Goal: Information Seeking & Learning: Understand process/instructions

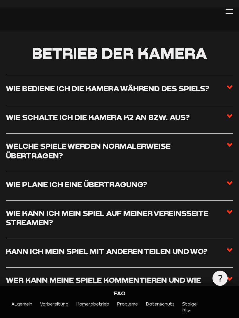
scroll to position [621, 0]
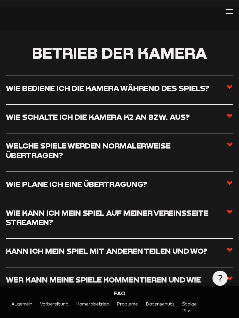
click at [31, 90] on label "Wie bediene ich die Kamera während des Spiels?" at bounding box center [119, 89] width 227 height 13
click at [0, 0] on input "Wie bediene ich die Kamera während des Spiels?" at bounding box center [0, 0] width 0 height 0
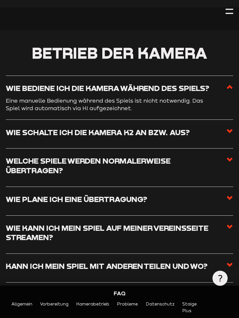
click at [30, 86] on h3 "Wie bediene ich die Kamera während des Spiels?" at bounding box center [107, 88] width 203 height 10
click at [0, 0] on input "Wie bediene ich die Kamera während des Spiels?" at bounding box center [0, 0] width 0 height 0
click at [226, 88] on span at bounding box center [229, 89] width 7 height 13
click at [0, 0] on input "Wie bediene ich die Kamera während des Spiels?" at bounding box center [0, 0] width 0 height 0
click at [230, 86] on icon at bounding box center [229, 86] width 7 height 7
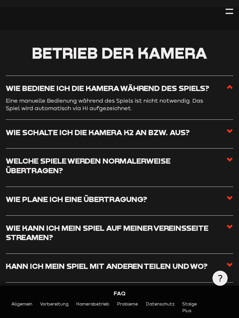
click at [0, 0] on input "Wie bediene ich die Kamera während des Spiels?" at bounding box center [0, 0] width 0 height 0
click at [231, 85] on use at bounding box center [229, 87] width 6 height 4
click at [0, 0] on input "Wie bediene ich die Kamera während des Spiels?" at bounding box center [0, 0] width 0 height 0
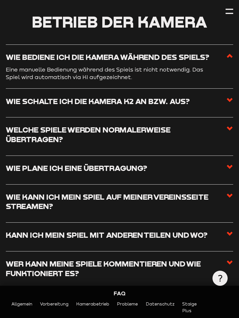
scroll to position [661, 0]
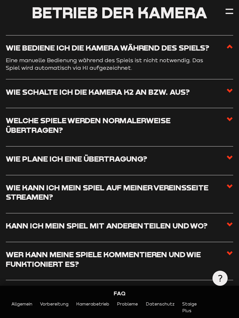
click at [228, 117] on icon at bounding box center [229, 119] width 7 height 7
click at [0, 0] on input "Welche Spiele werden normalerweise übertragen?" at bounding box center [0, 0] width 0 height 0
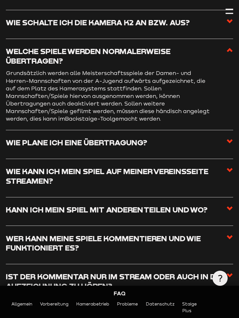
scroll to position [716, 0]
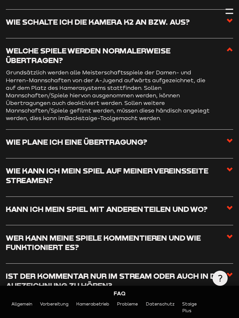
click at [229, 137] on icon at bounding box center [229, 140] width 7 height 7
click at [0, 0] on input "Wie plane ich eine Übertragung?" at bounding box center [0, 0] width 0 height 0
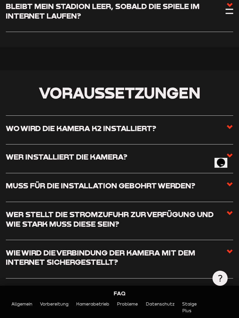
scroll to position [254, 0]
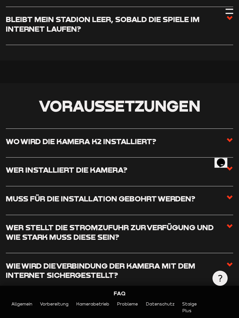
click at [230, 13] on div at bounding box center [229, 13] width 8 height 1
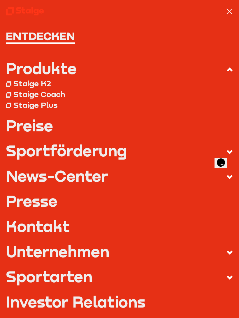
scroll to position [0, 0]
click at [52, 93] on div "Staige Coach" at bounding box center [39, 95] width 52 height 10
